Goal: Task Accomplishment & Management: Manage account settings

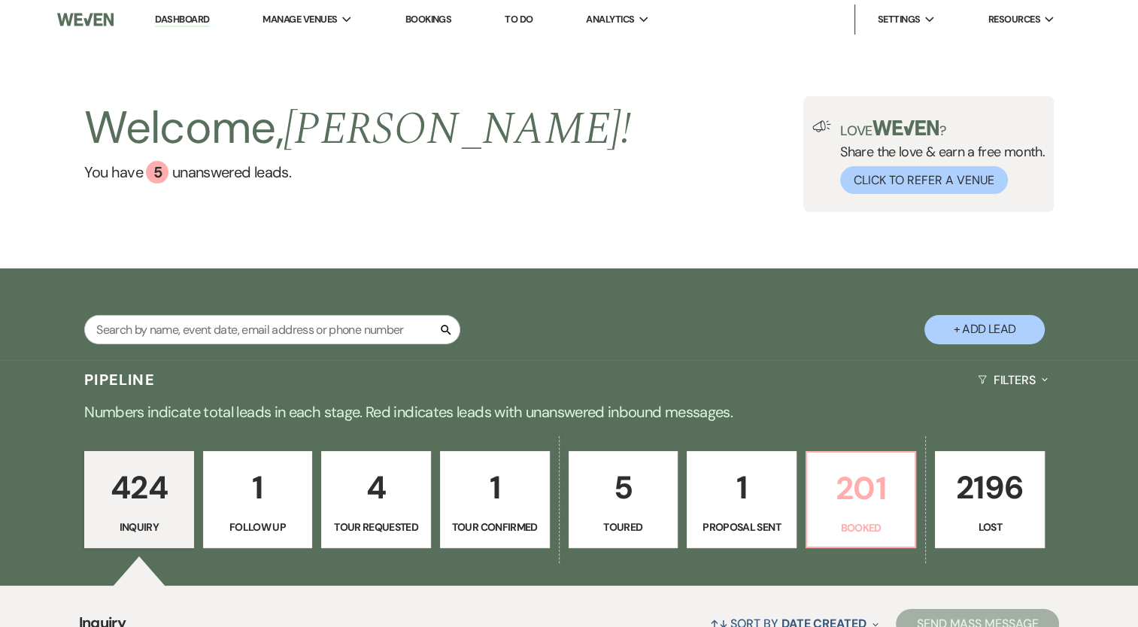
click at [857, 504] on p "201" at bounding box center [861, 488] width 90 height 50
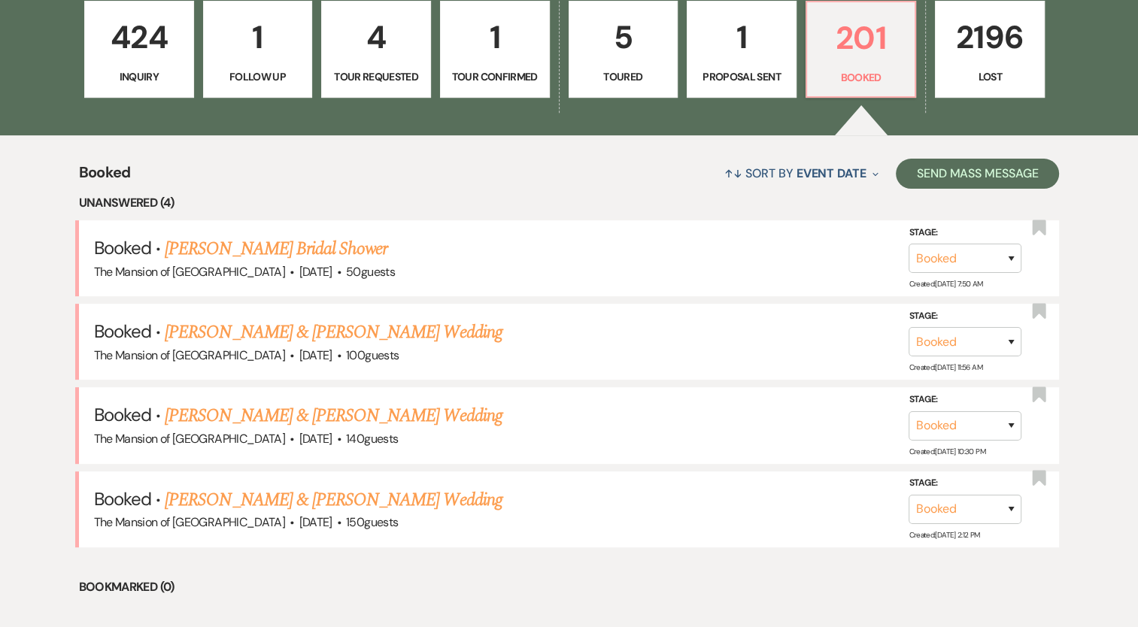
scroll to position [478, 0]
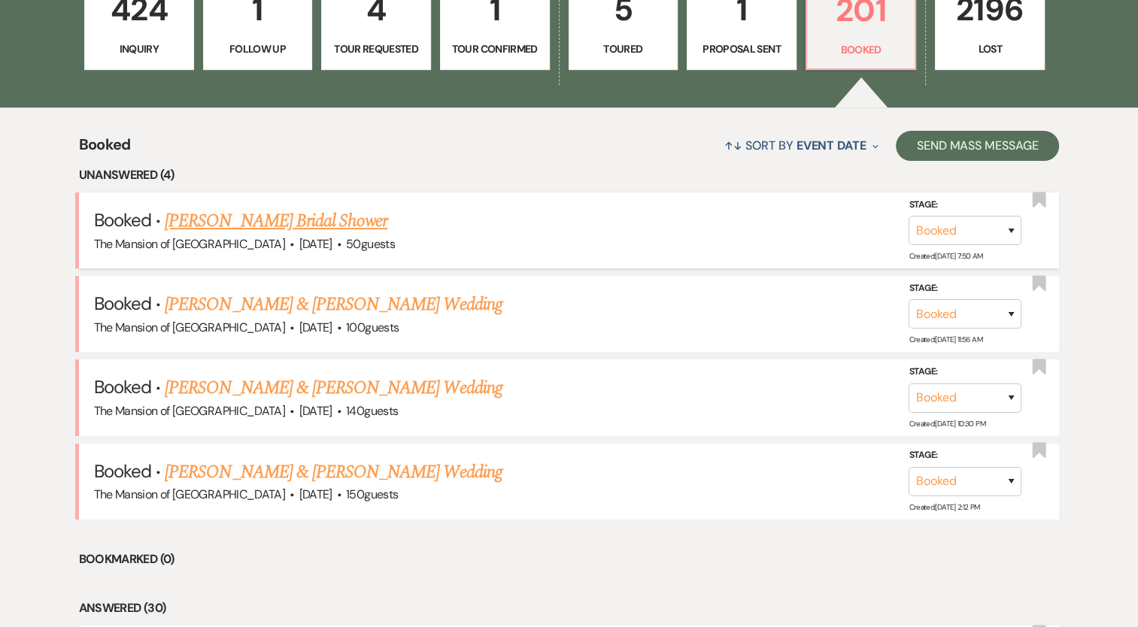
click at [334, 220] on link "[PERSON_NAME] Bridal Shower" at bounding box center [276, 221] width 223 height 27
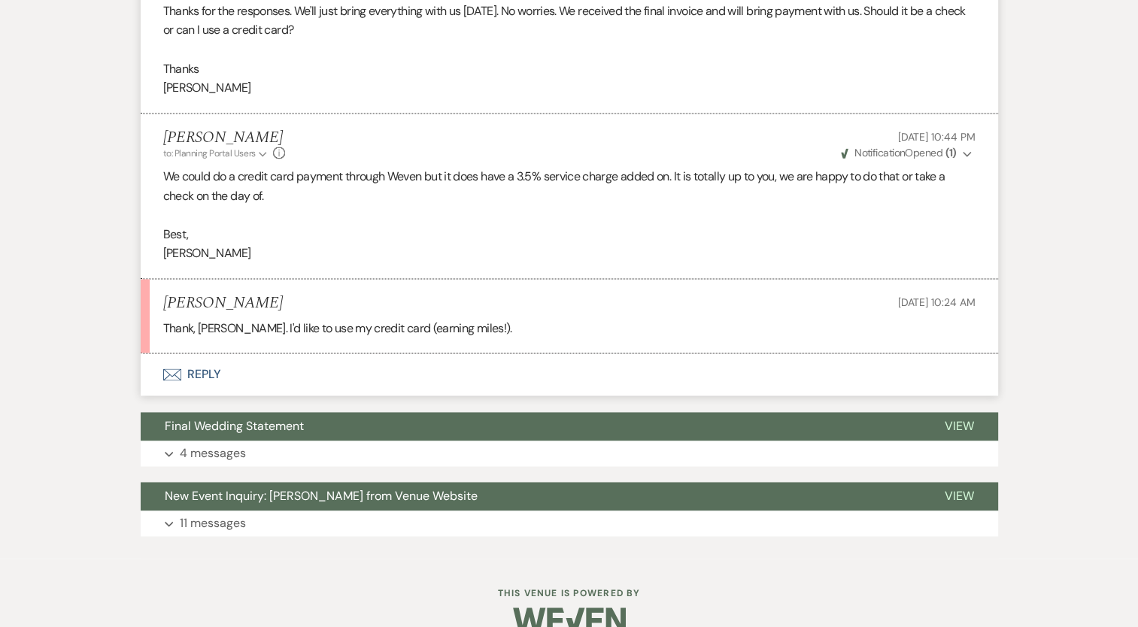
scroll to position [2223, 0]
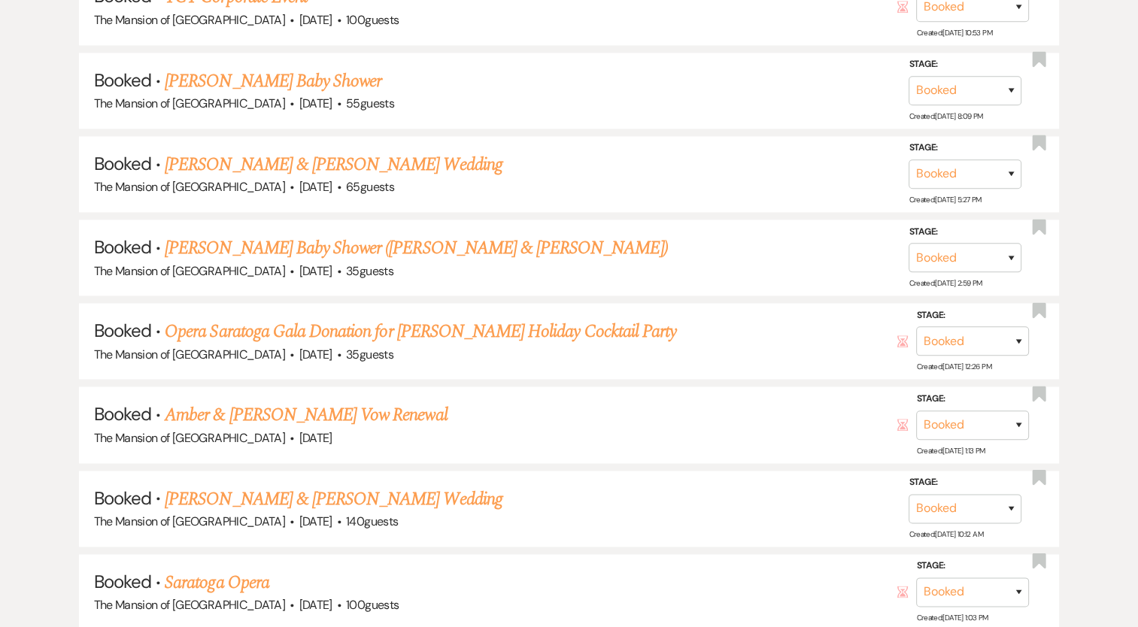
scroll to position [478, 0]
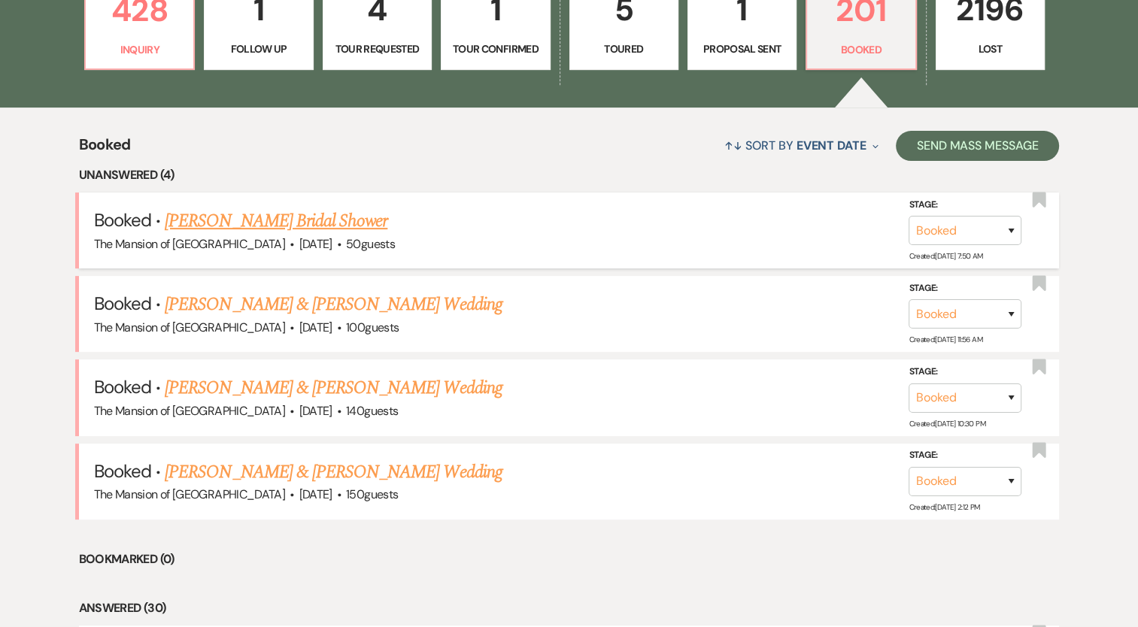
click at [321, 218] on link "[PERSON_NAME] Bridal Shower" at bounding box center [276, 221] width 223 height 27
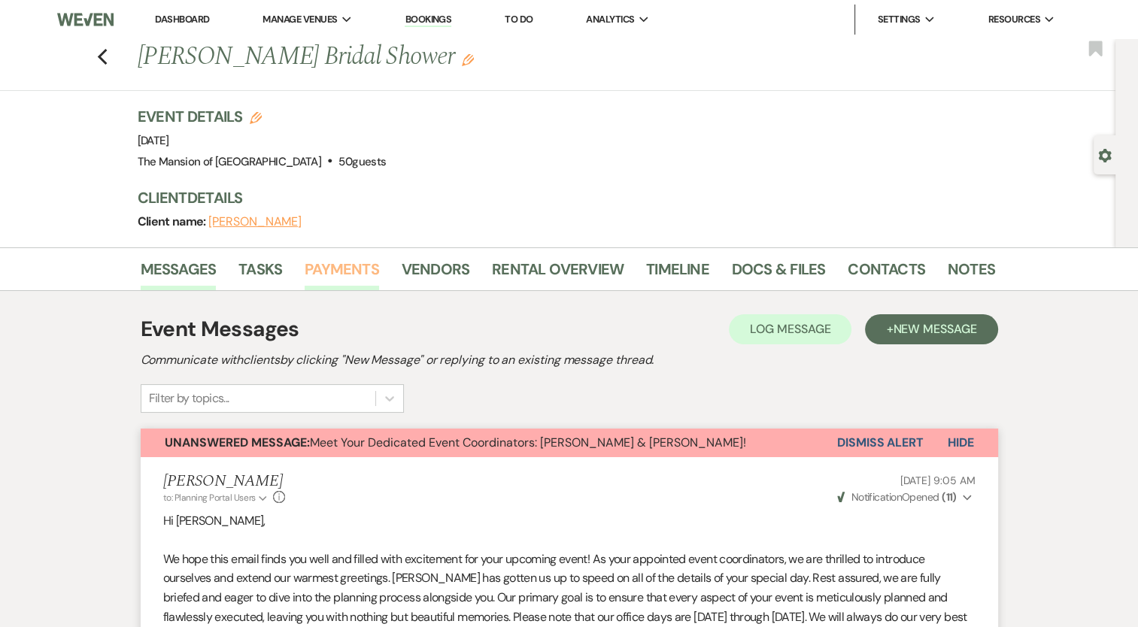
click at [365, 262] on link "Payments" at bounding box center [342, 273] width 74 height 33
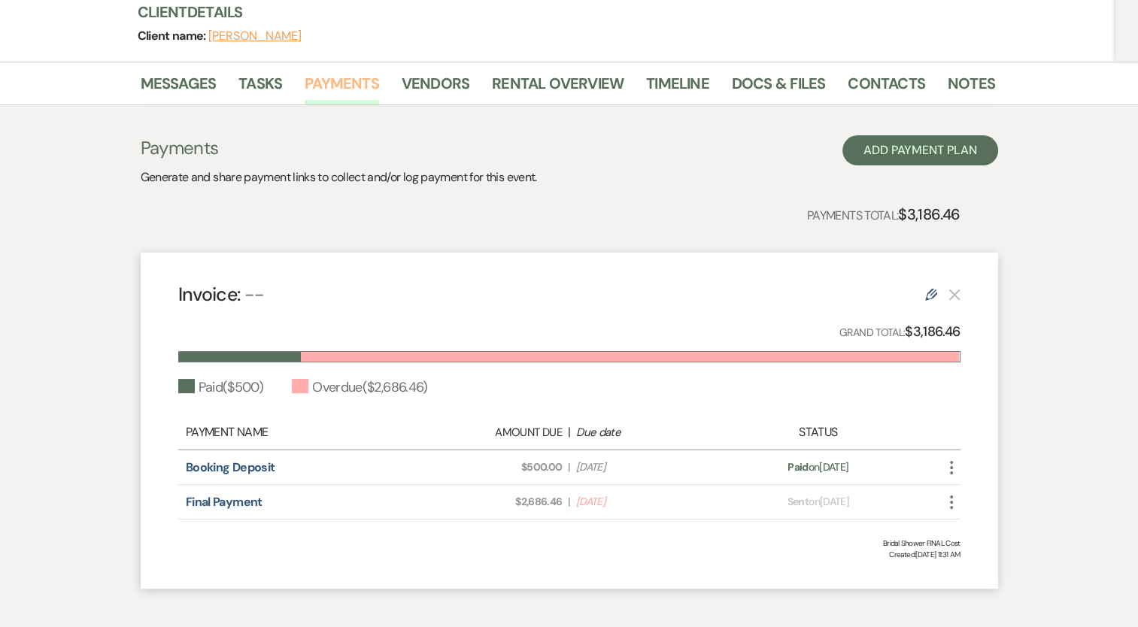
scroll to position [258, 0]
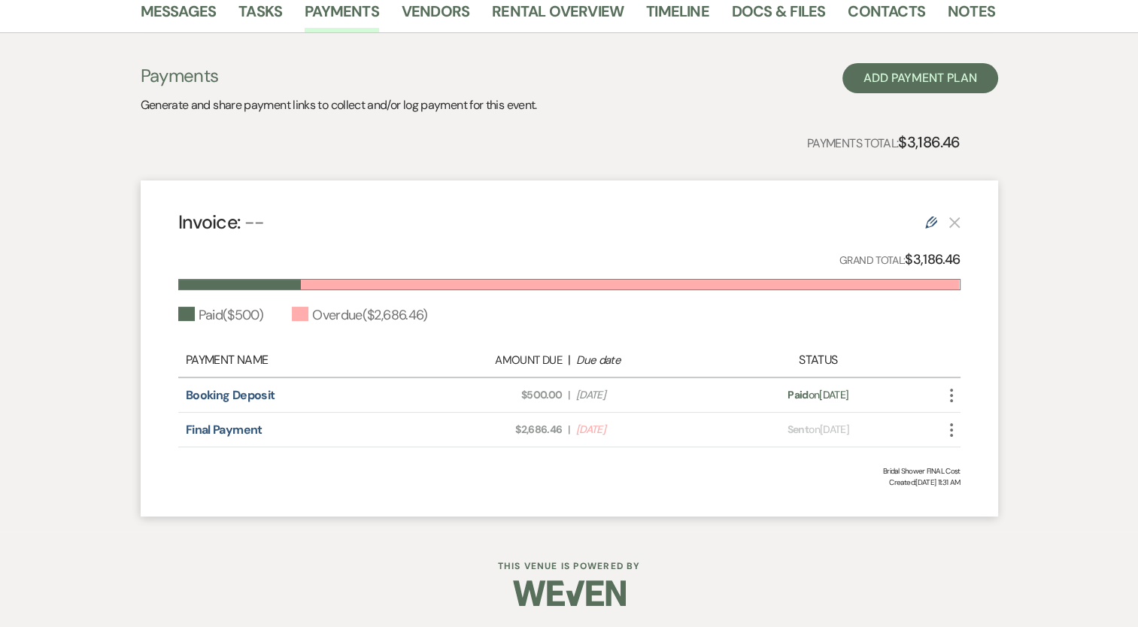
click at [925, 223] on icon "Edit" at bounding box center [931, 223] width 12 height 12
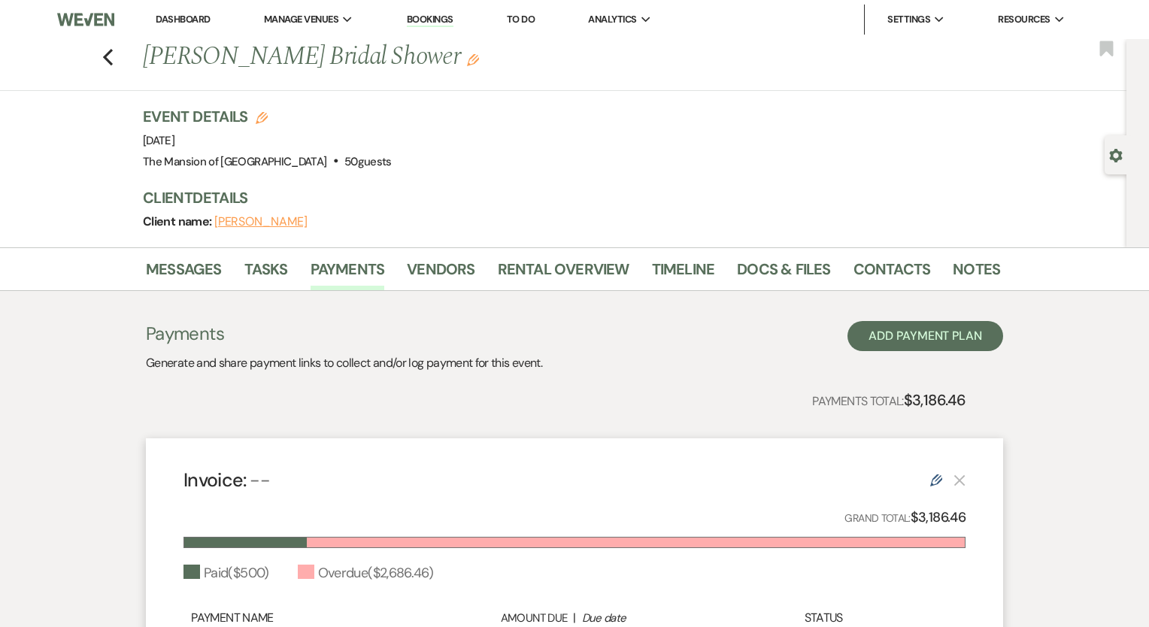
select select "1"
select select "2"
select select "flat"
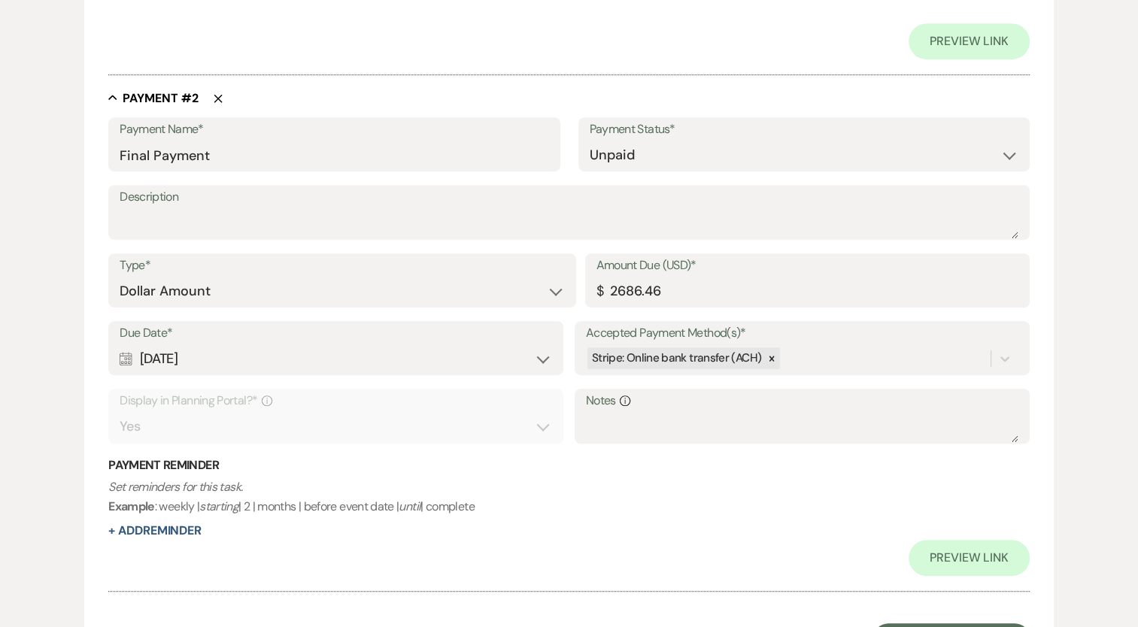
scroll to position [851, 0]
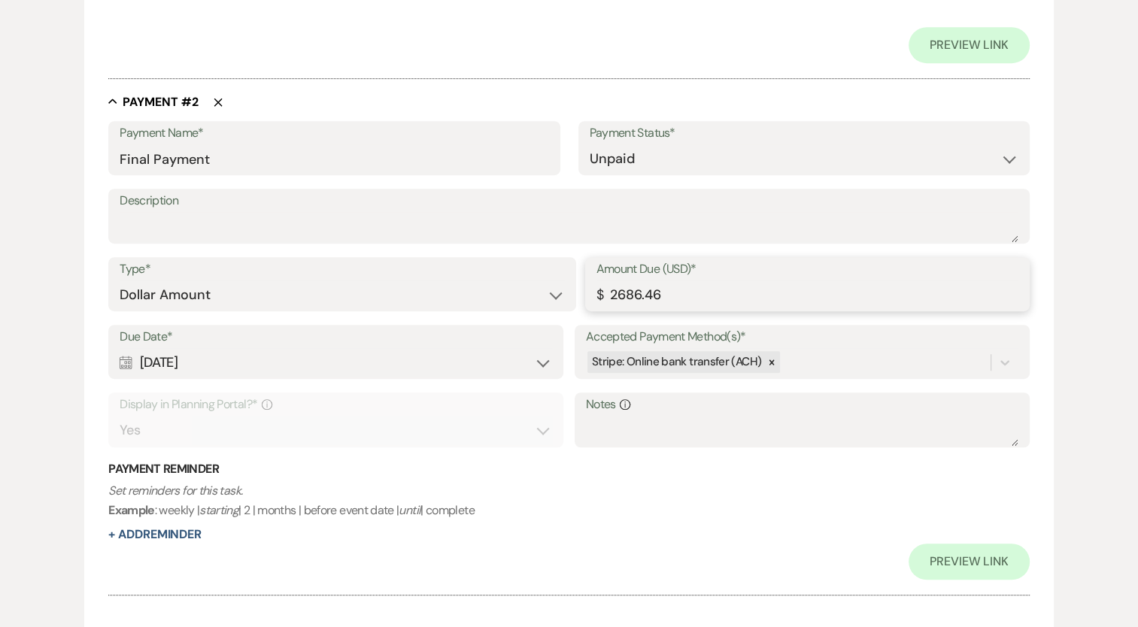
click at [630, 287] on input "2686.46" at bounding box center [807, 295] width 422 height 29
click at [493, 234] on textarea "Description" at bounding box center [569, 227] width 899 height 30
paste textarea "2686.46"
click at [325, 227] on textarea "2686.46 + $94.03 (3.5%) = 2,780.49" at bounding box center [569, 227] width 899 height 30
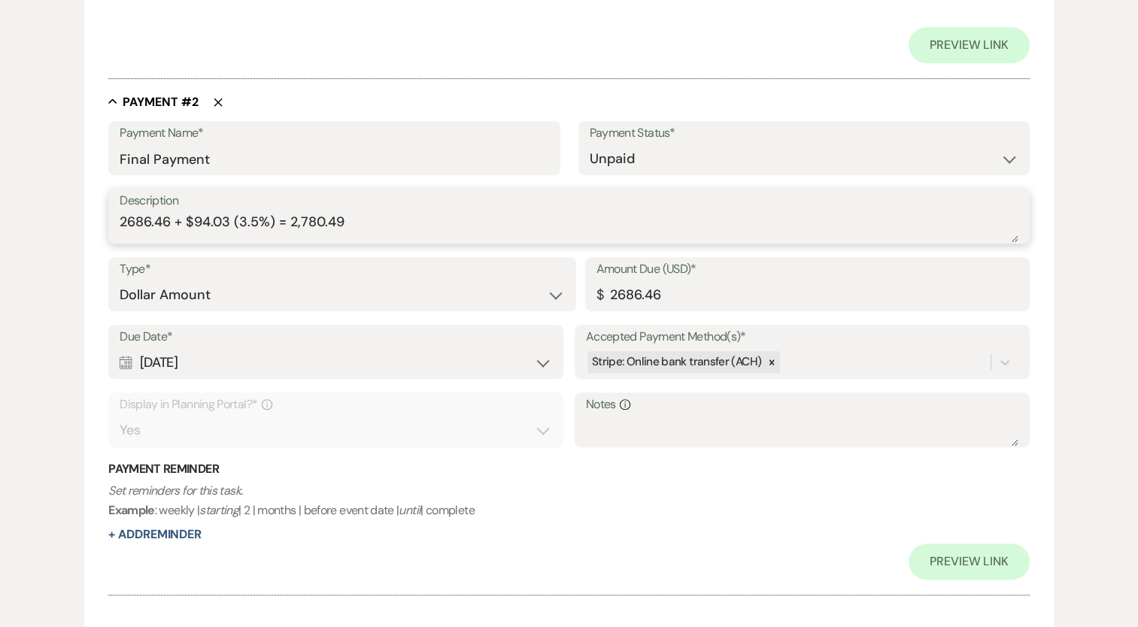
click at [325, 227] on textarea "2686.46 + $94.03 (3.5%) = 2,780.49" at bounding box center [569, 227] width 899 height 30
type textarea "2686.46 + $94.03 (3.5%) = 2,780.49"
click at [382, 193] on label "Description" at bounding box center [569, 201] width 899 height 22
click at [382, 212] on textarea "2686.46 + $94.03 (3.5%) = 2,780.49" at bounding box center [569, 227] width 899 height 30
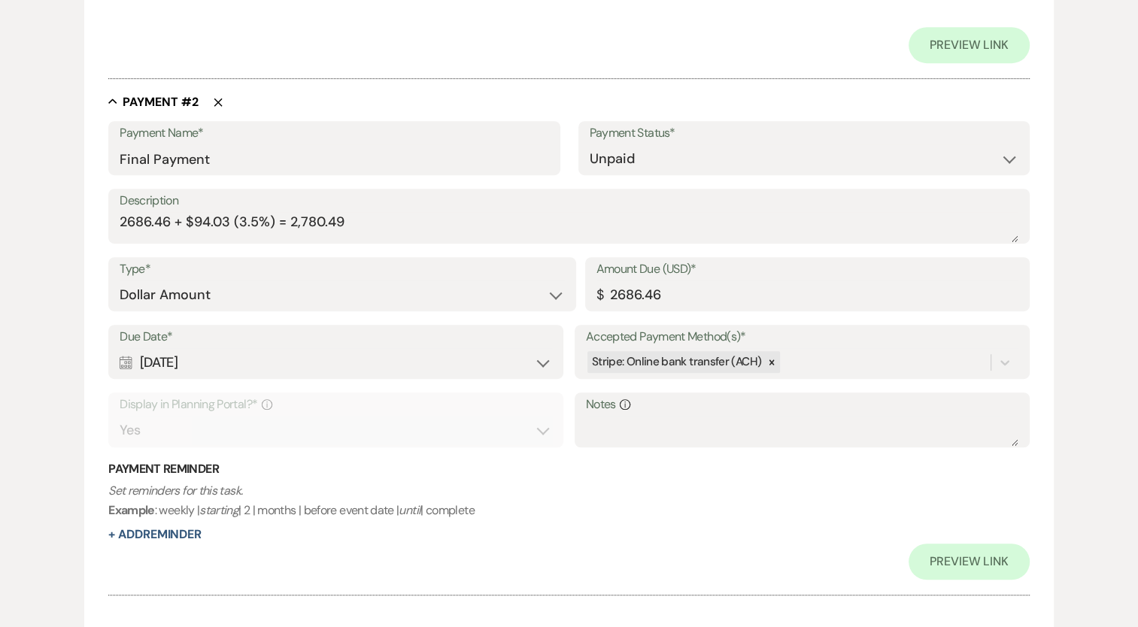
click at [387, 184] on div "Payment Name* Final Payment Payment Status* Paid Unpaid" at bounding box center [568, 155] width 921 height 68
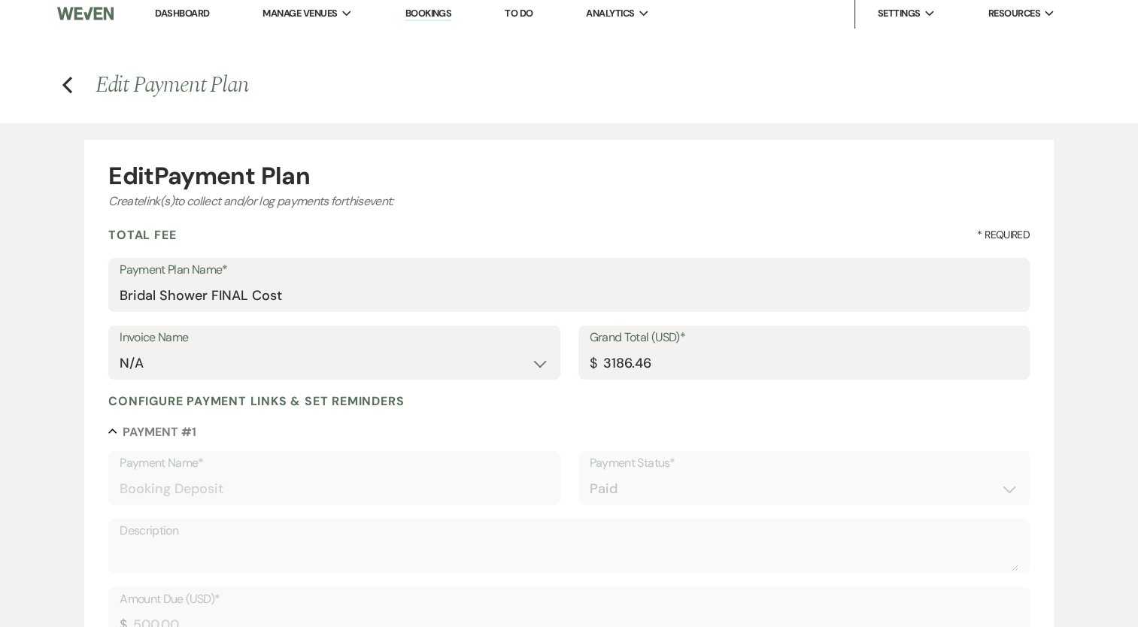
scroll to position [0, 0]
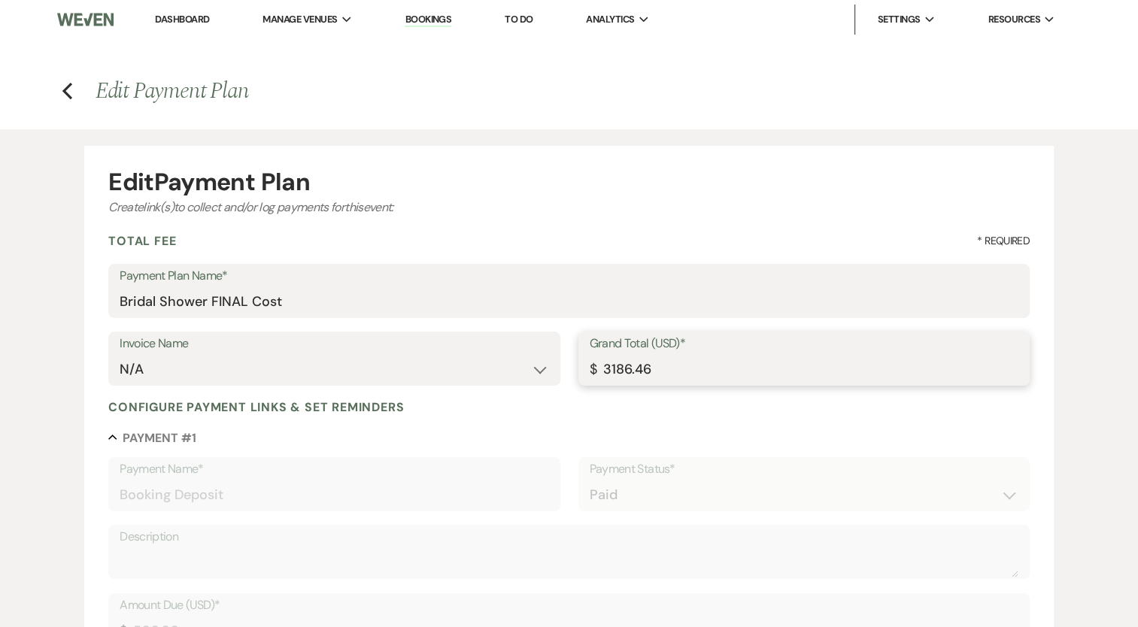
drag, startPoint x: 681, startPoint y: 369, endPoint x: 614, endPoint y: 375, distance: 67.9
click at [614, 375] on input "3186.46" at bounding box center [804, 369] width 429 height 29
type input "3"
type input "3280.49"
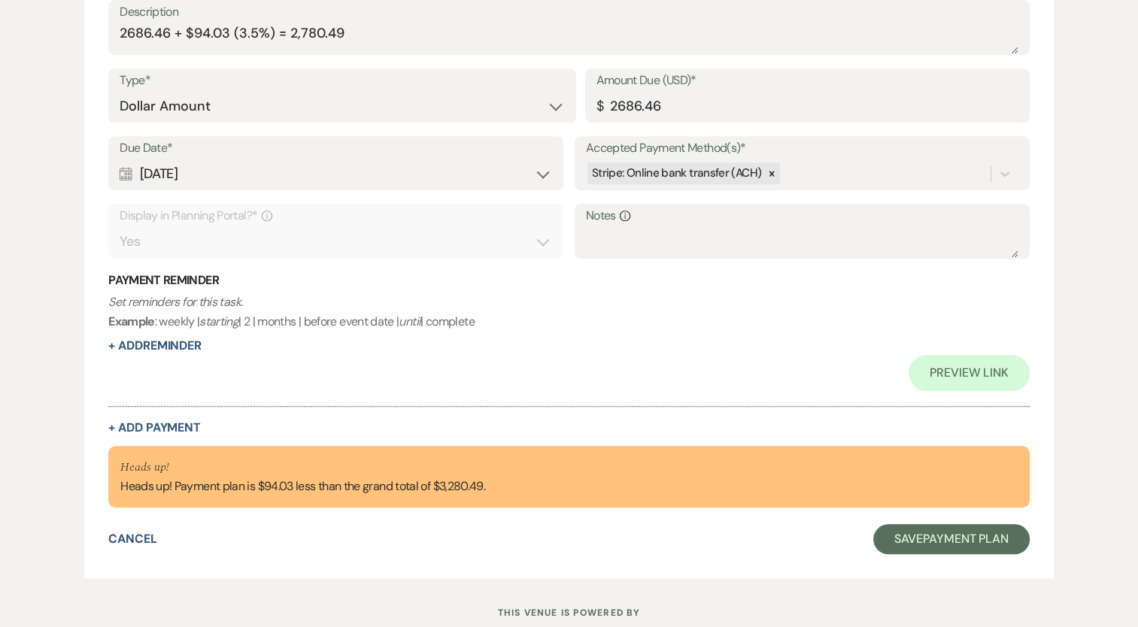
scroll to position [1086, 0]
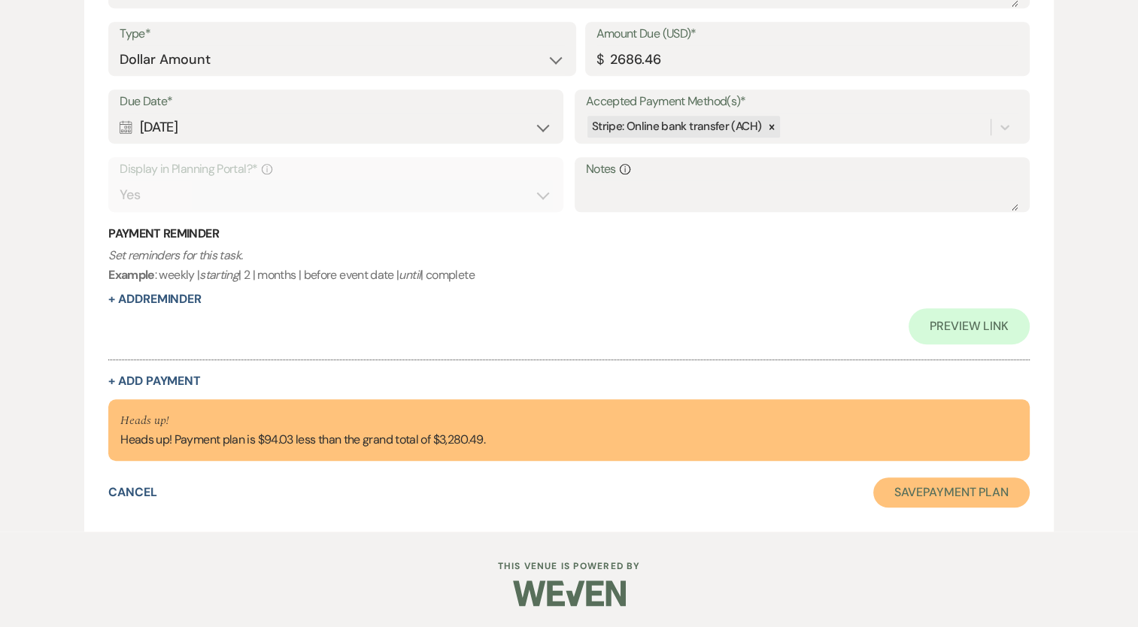
click at [891, 492] on button "Save Payment Plan" at bounding box center [951, 493] width 156 height 30
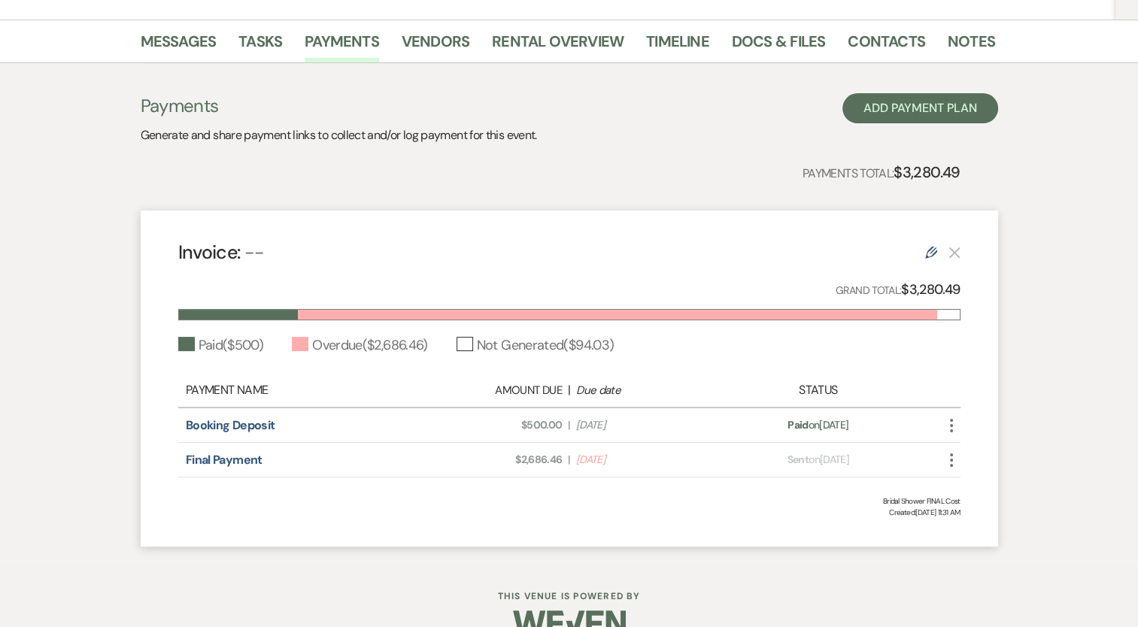
scroll to position [258, 0]
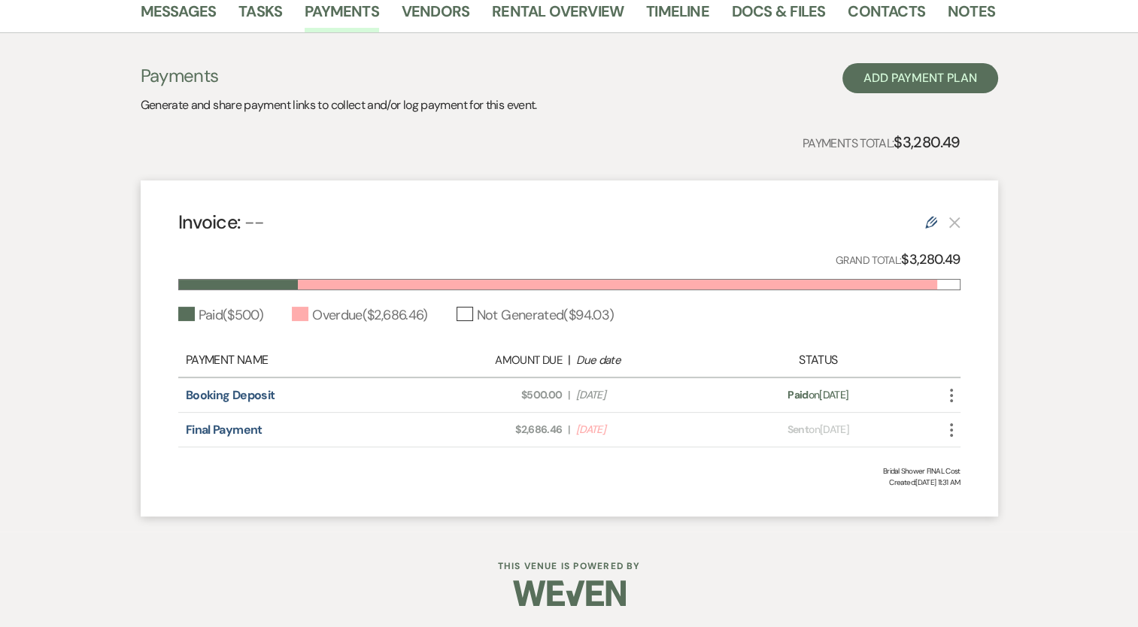
click at [949, 430] on icon "More" at bounding box center [951, 430] width 18 height 18
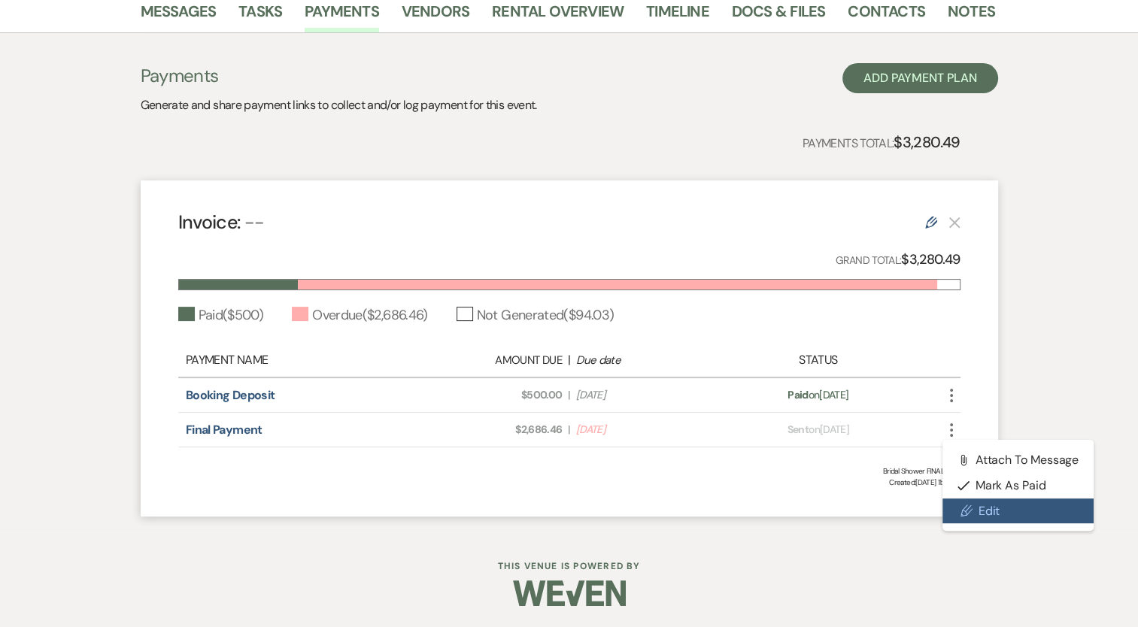
click at [983, 505] on link "Pencil Edit" at bounding box center [1018, 512] width 152 height 26
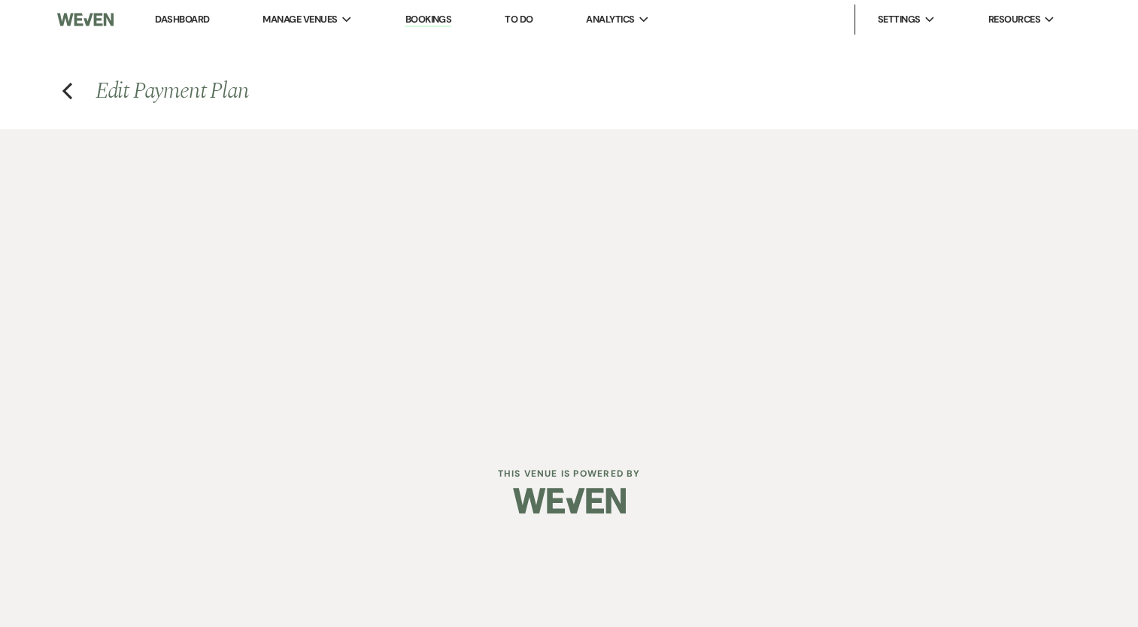
select select "1"
select select "2"
select select "flat"
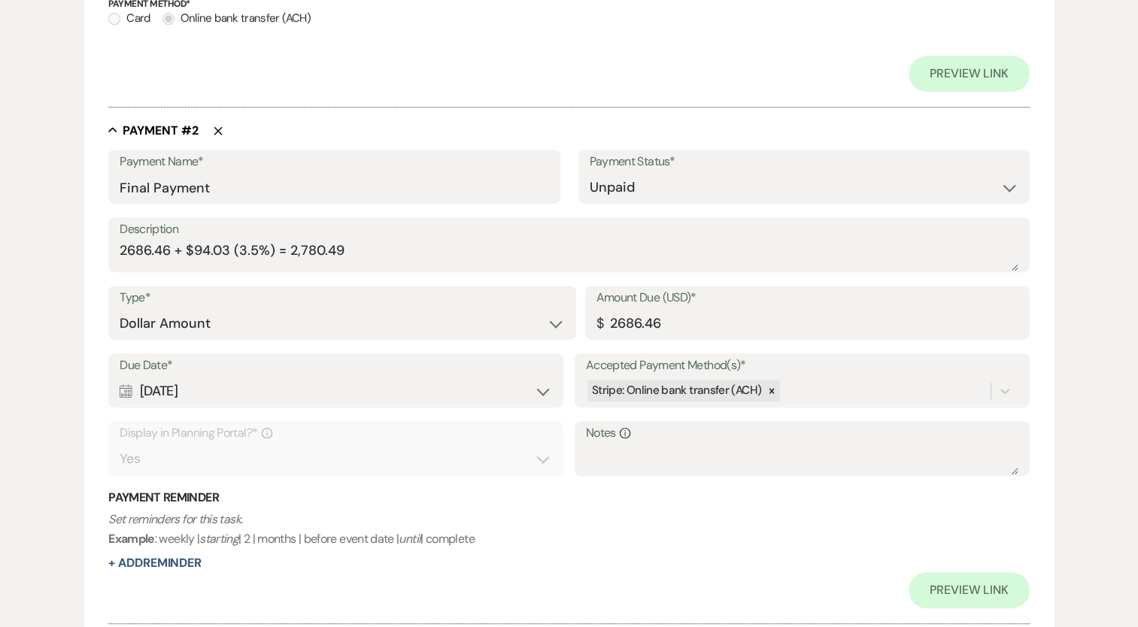
scroll to position [785, 0]
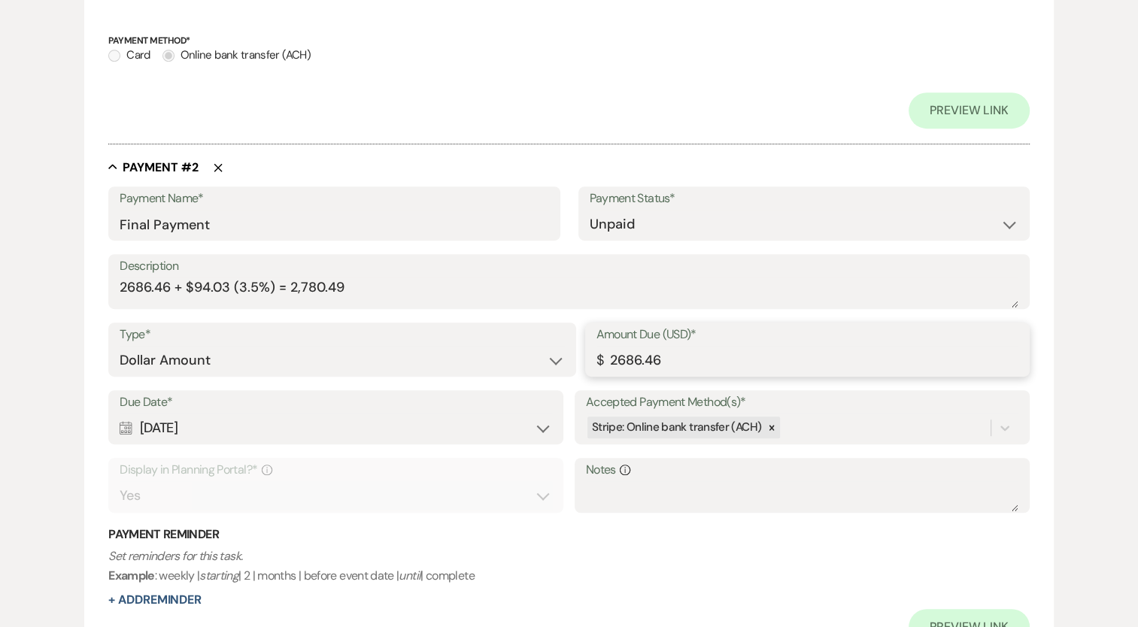
click at [650, 360] on input "2686.46" at bounding box center [807, 360] width 422 height 29
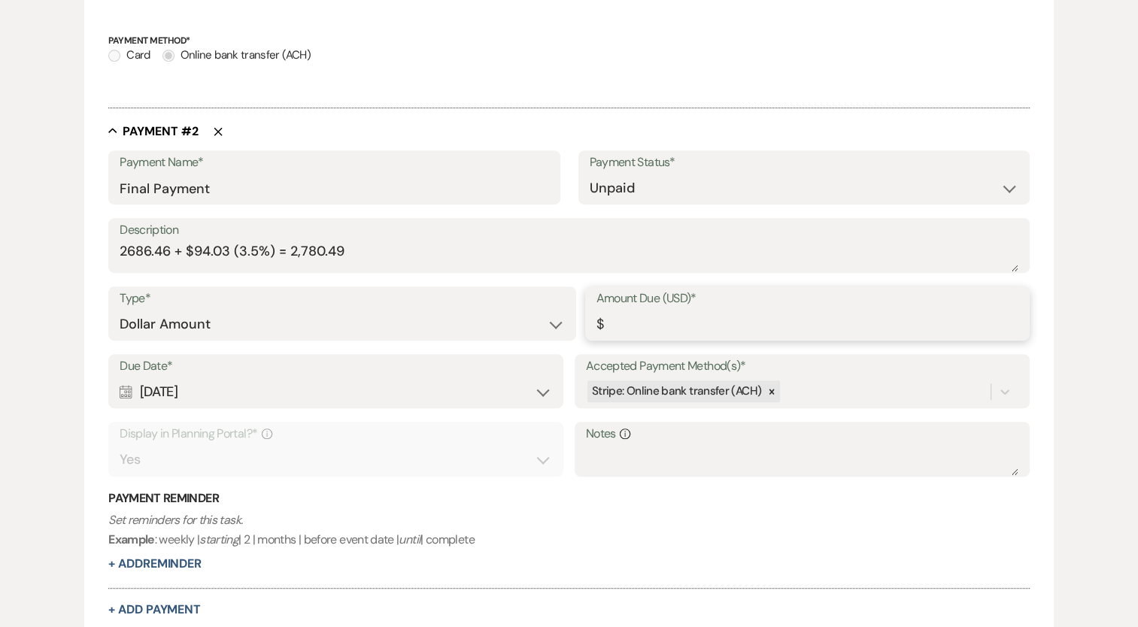
click at [670, 330] on input "Amount Due (USD)*" at bounding box center [807, 324] width 422 height 29
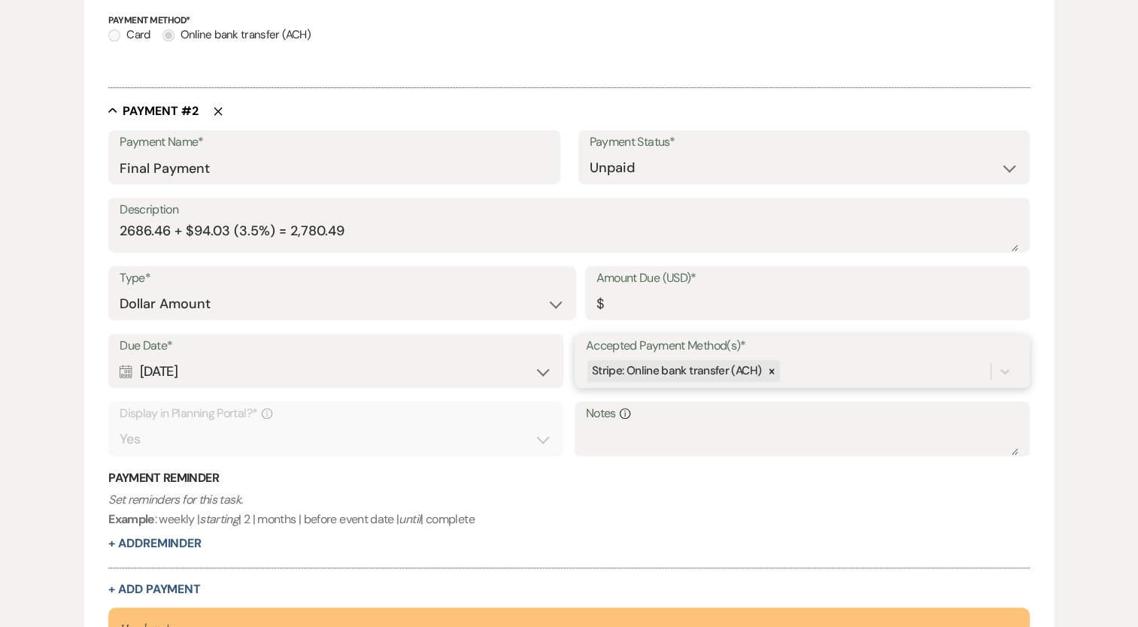
click at [687, 381] on div "Stripe: Online bank transfer (ACH)" at bounding box center [675, 371] width 176 height 22
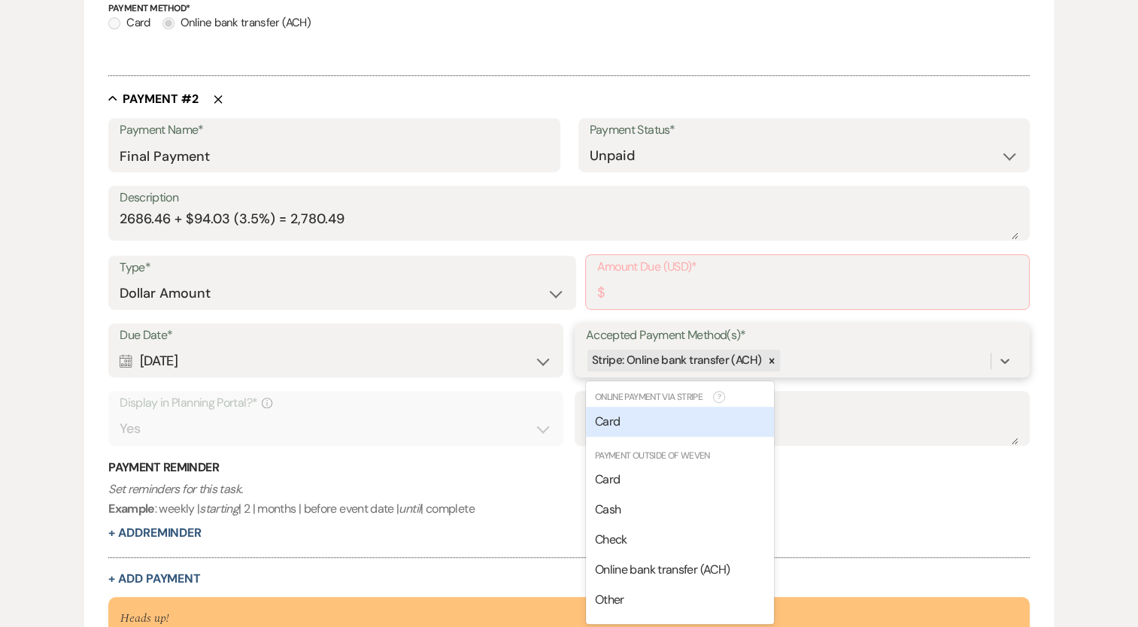
scroll to position [819, 0]
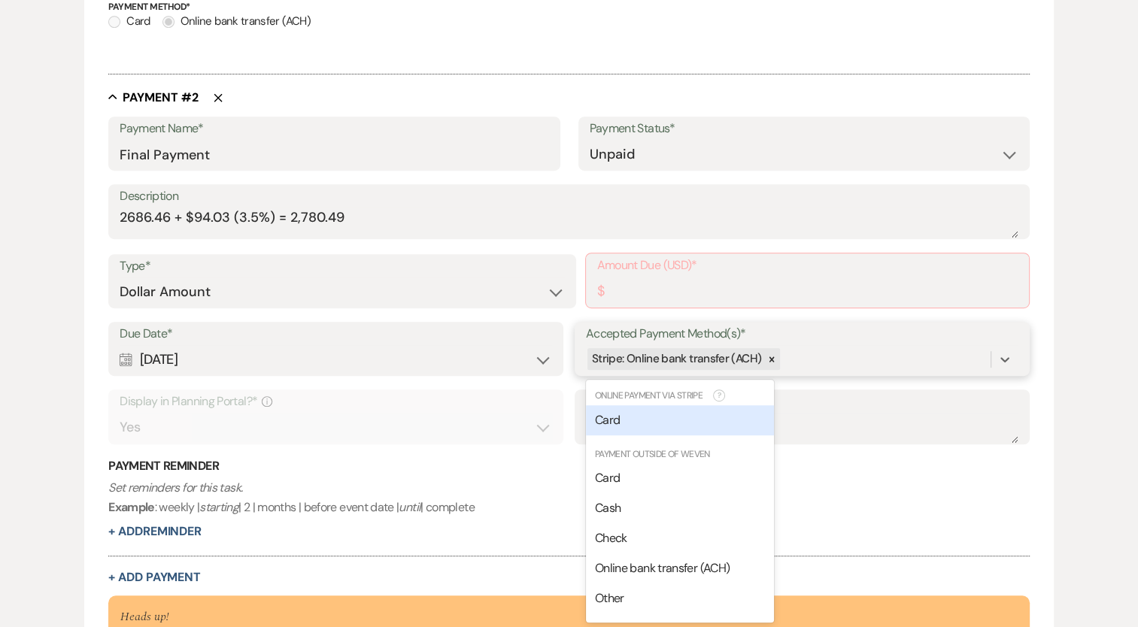
click at [664, 412] on div "Card" at bounding box center [680, 420] width 188 height 30
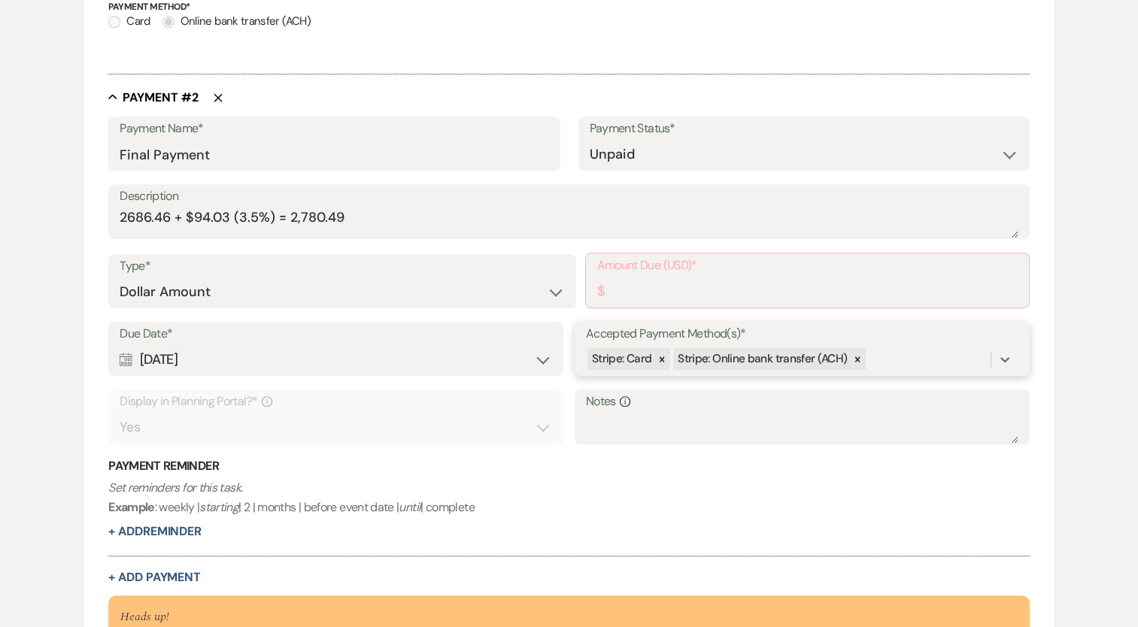
click at [854, 354] on icon at bounding box center [857, 359] width 11 height 11
click at [725, 288] on input "Amount Due (USD)*" at bounding box center [807, 291] width 420 height 29
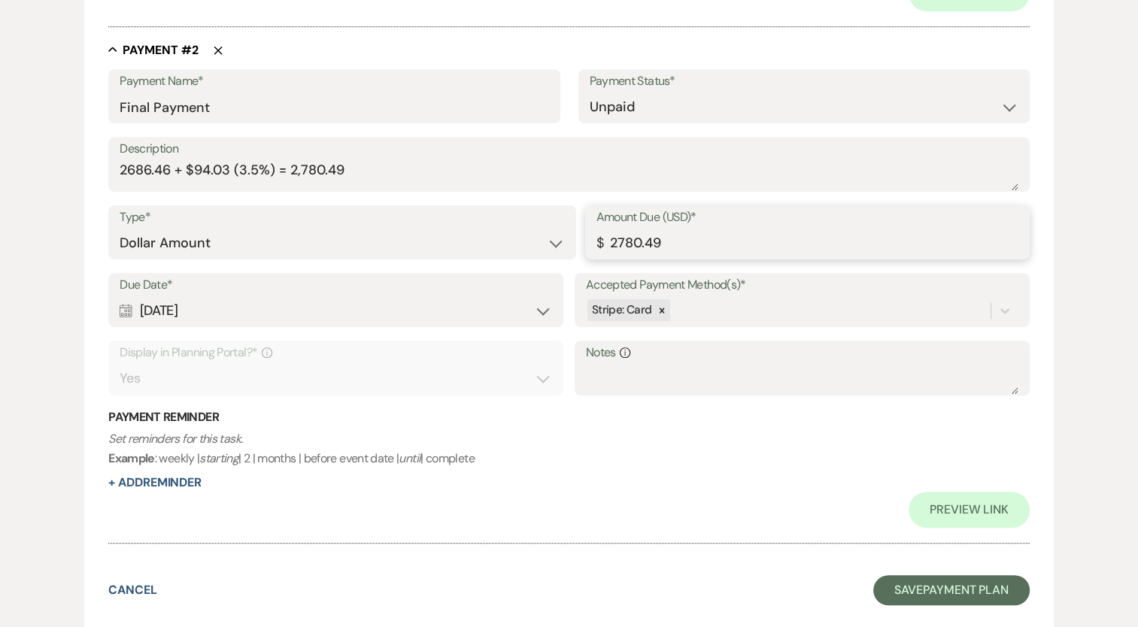
scroll to position [970, 0]
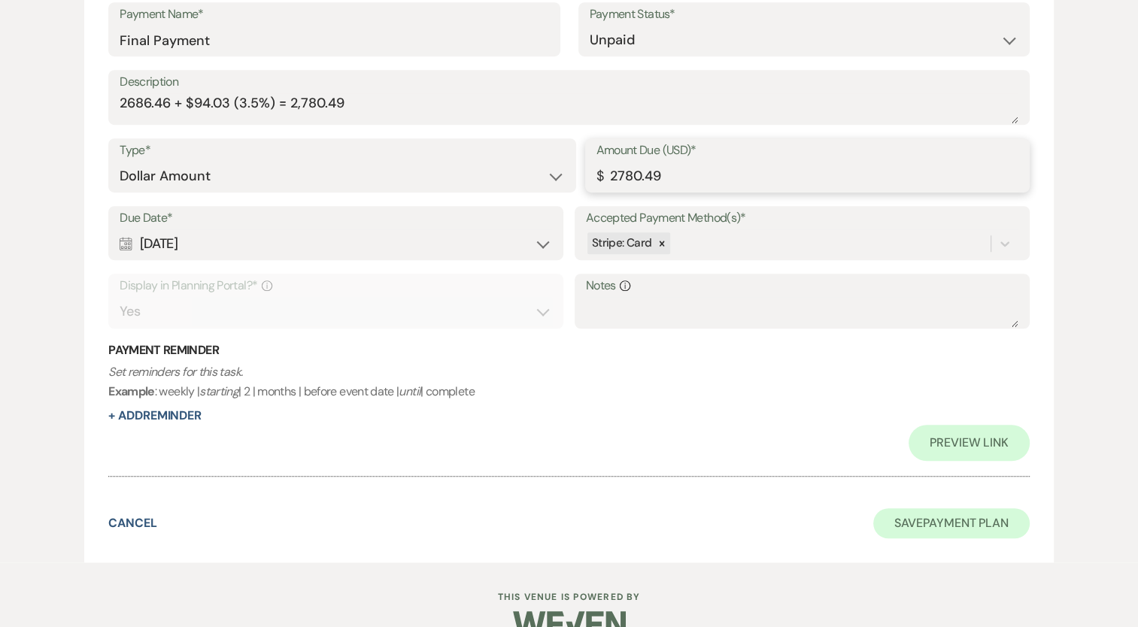
type input "2780.49"
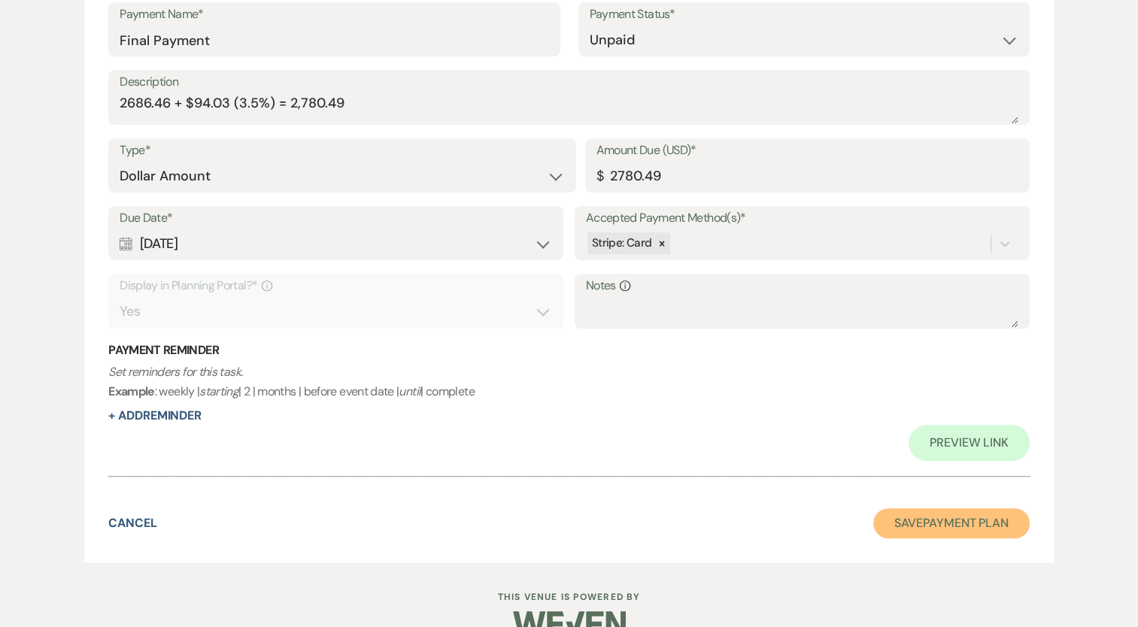
click at [932, 521] on button "Save Payment Plan" at bounding box center [951, 523] width 156 height 30
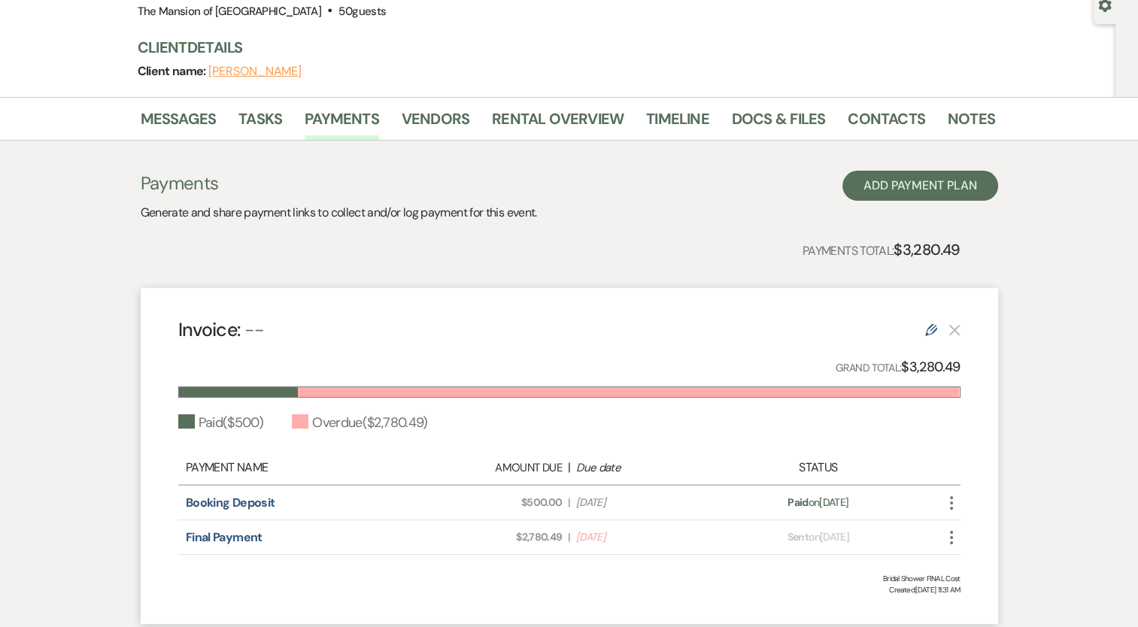
scroll to position [226, 0]
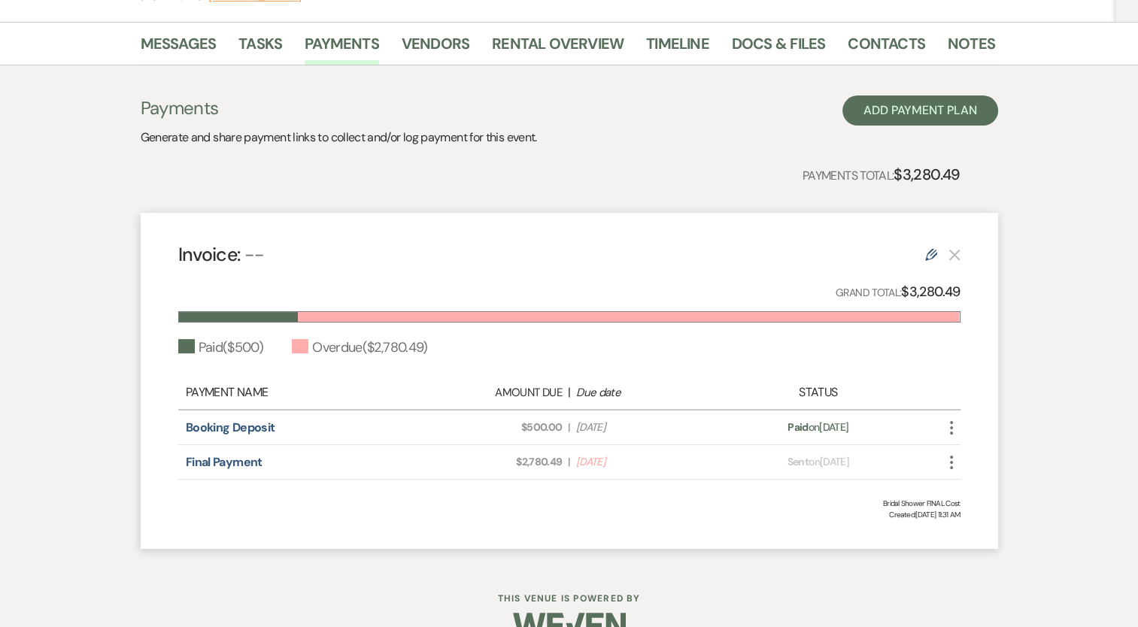
click at [930, 254] on use at bounding box center [931, 255] width 12 height 12
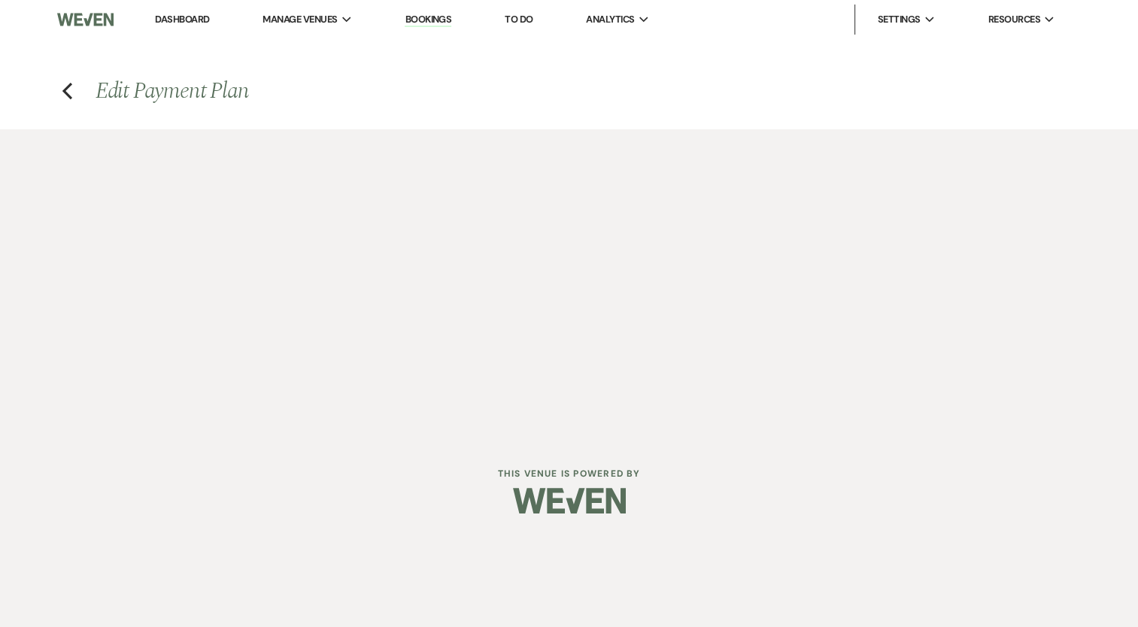
select select "1"
select select "2"
select select "flat"
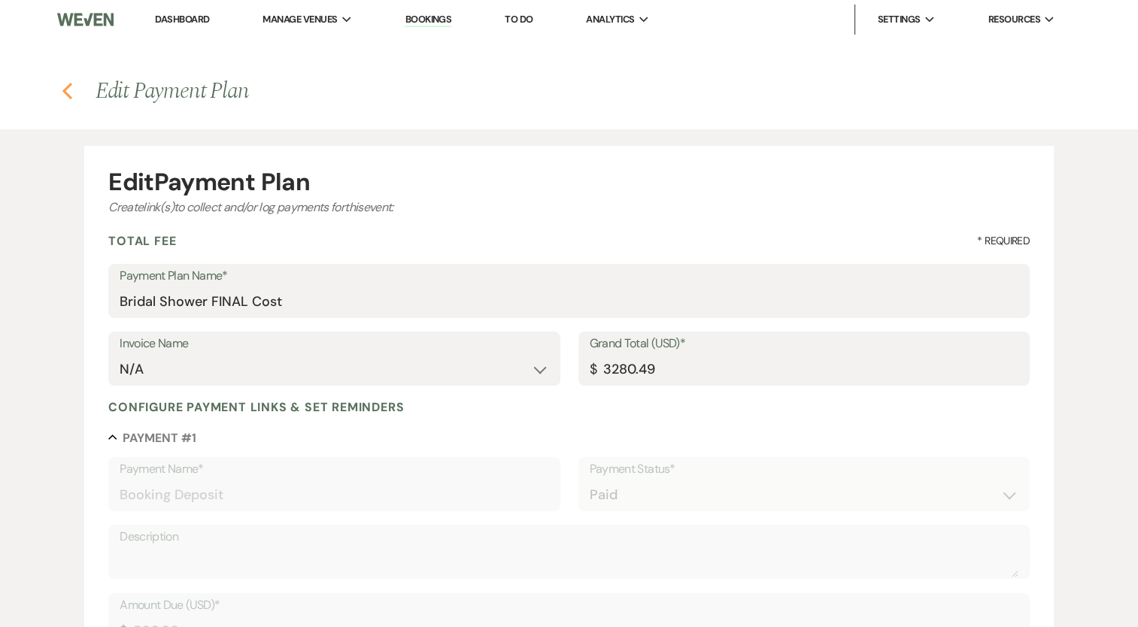
click at [66, 95] on use "button" at bounding box center [67, 91] width 10 height 17
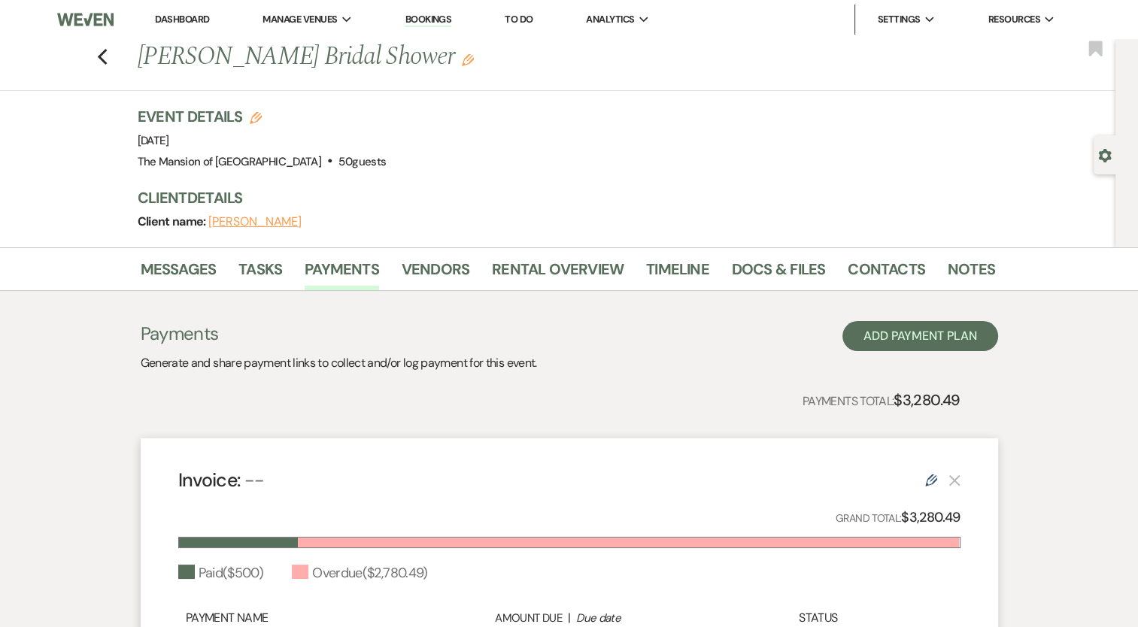
drag, startPoint x: 193, startPoint y: 21, endPoint x: 232, endPoint y: 0, distance: 44.4
click at [193, 21] on link "Dashboard" at bounding box center [182, 19] width 54 height 13
